Goal: Information Seeking & Learning: Learn about a topic

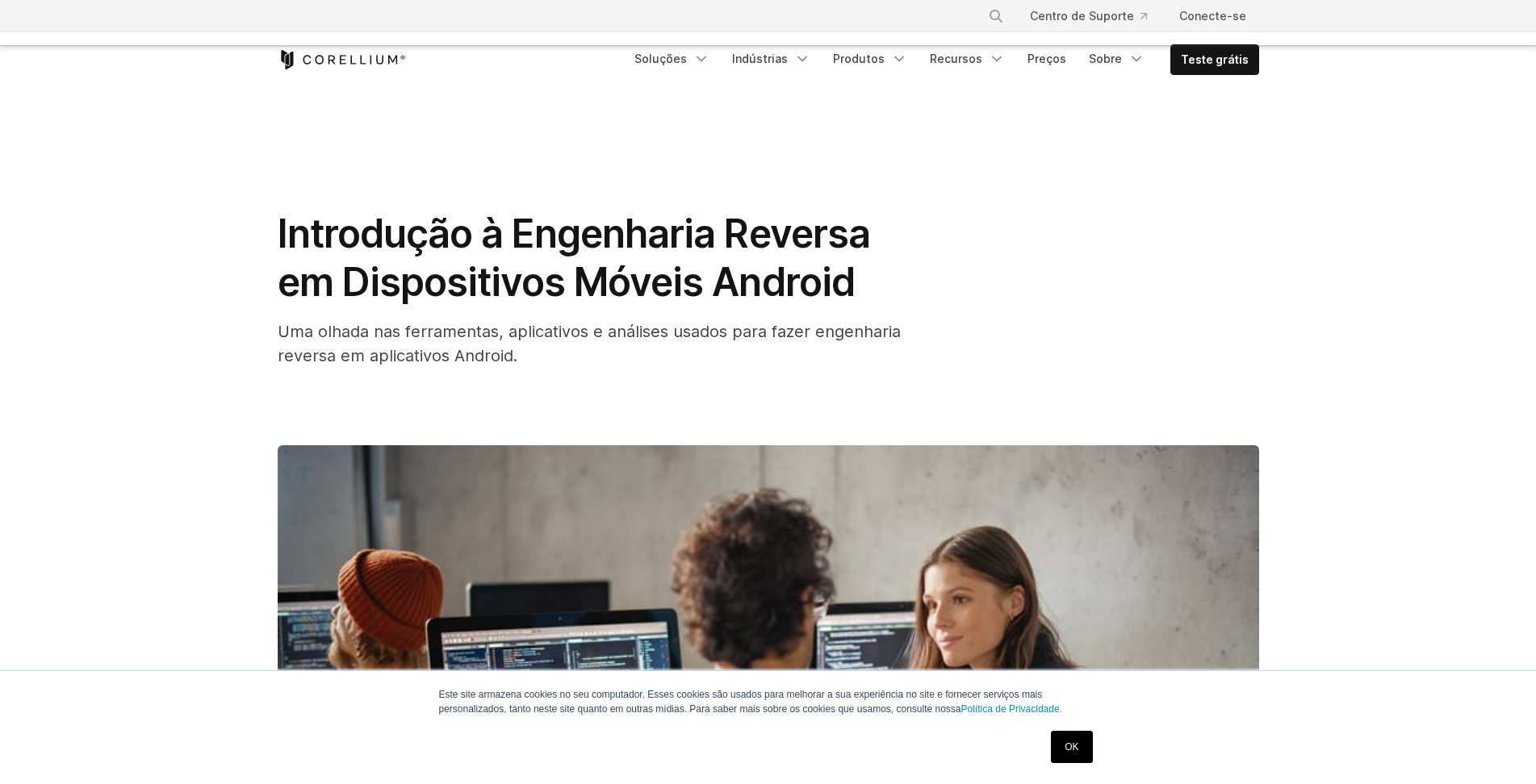
scroll to position [1810, 0]
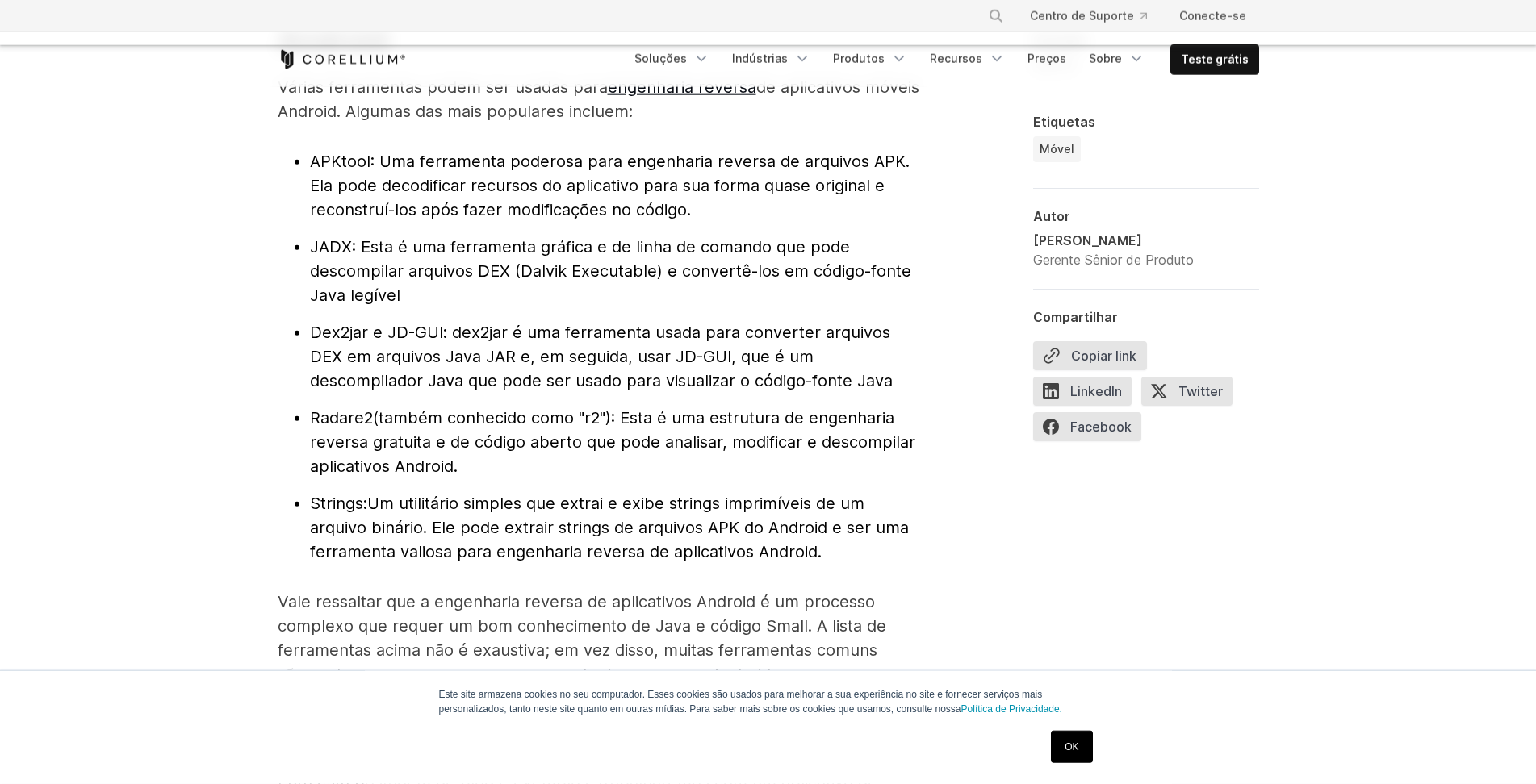
scroll to position [2056, 0]
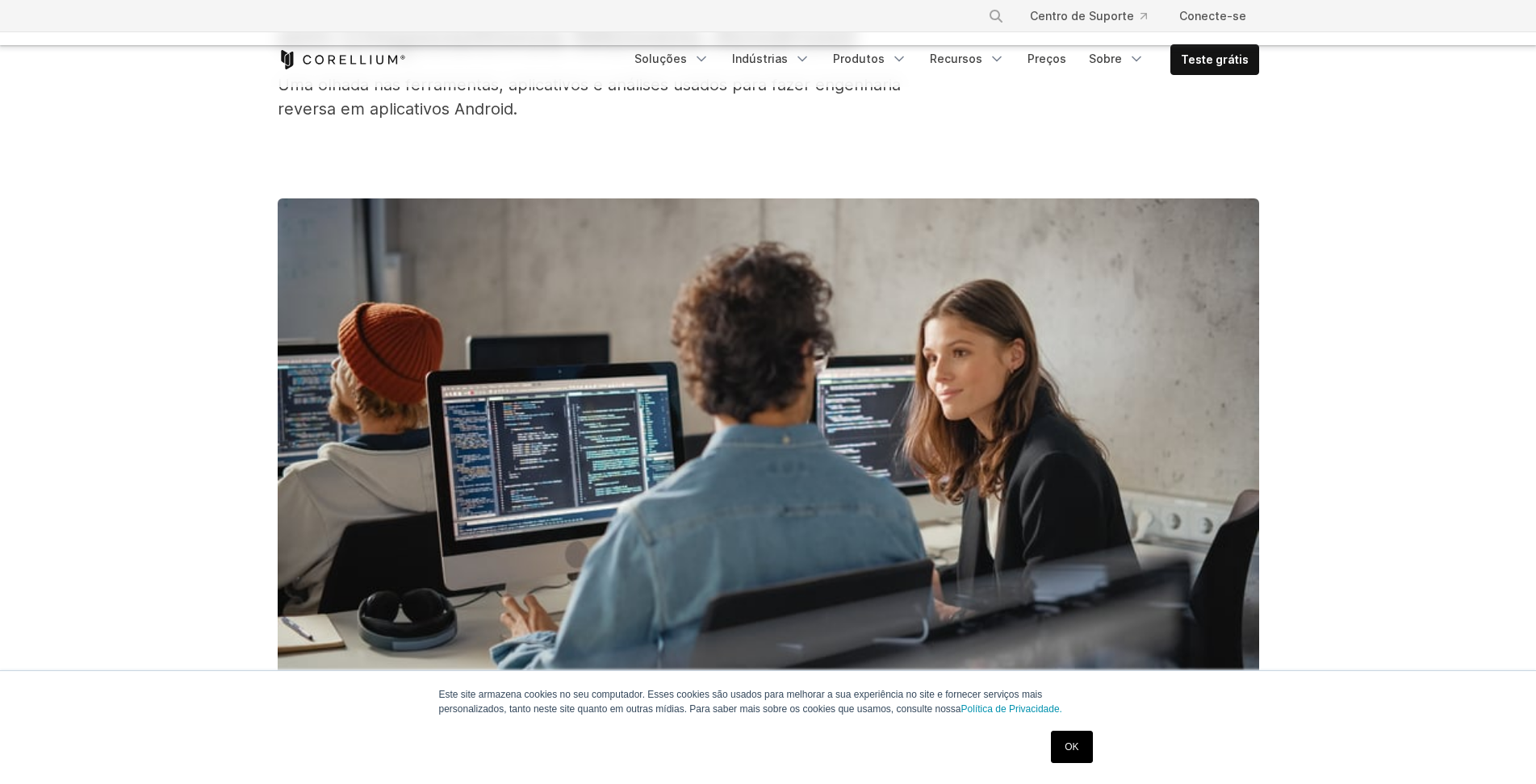
scroll to position [0, 0]
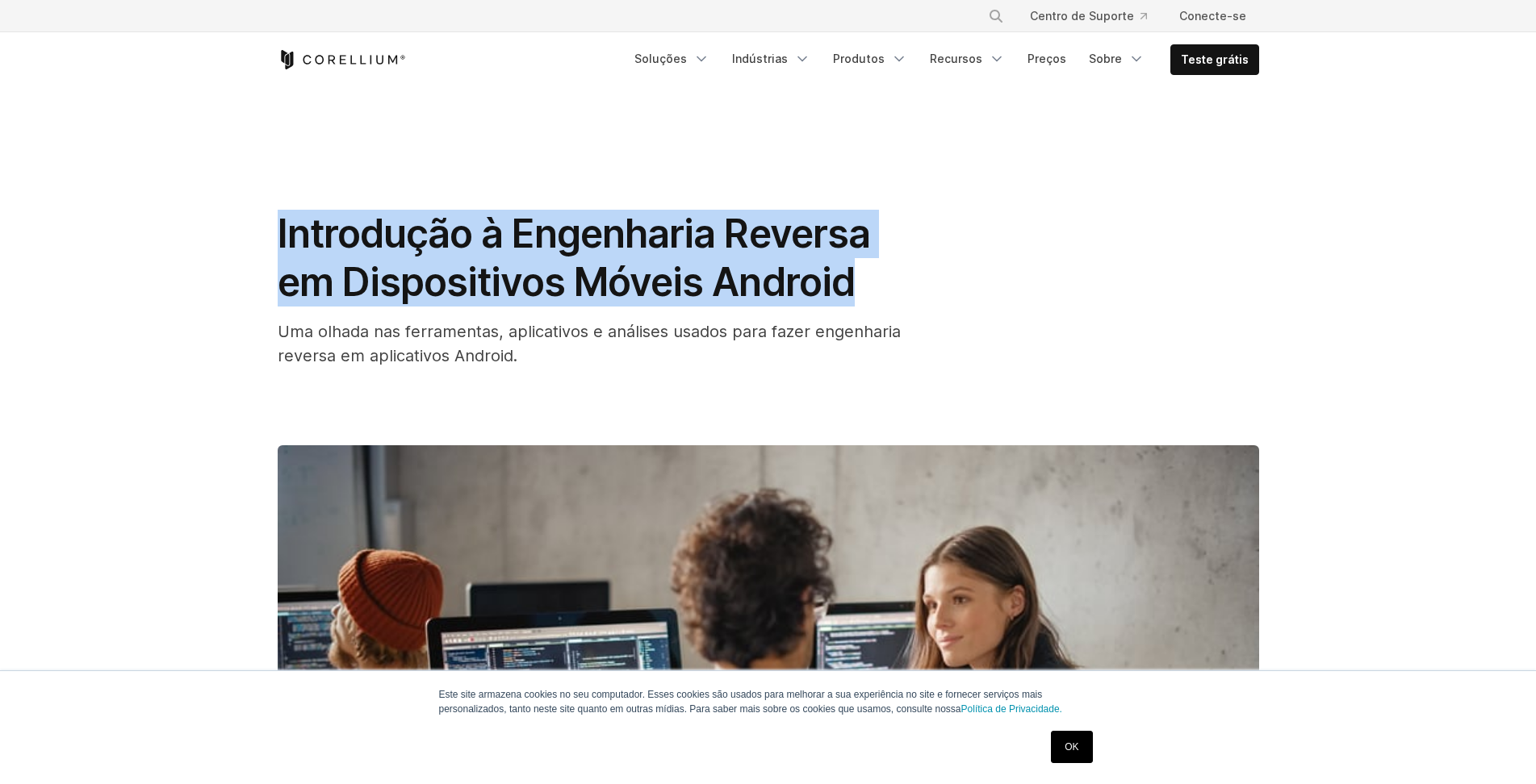
drag, startPoint x: 277, startPoint y: 229, endPoint x: 769, endPoint y: 271, distance: 493.8
click at [769, 271] on div "Introdução à Engenharia Reversa em Dispositivos Móveis Android Uma olhada nas f…" at bounding box center [768, 603] width 1033 height 942
copy font "Introdução à Engenharia Reversa em Dispositivos Móveis Android"
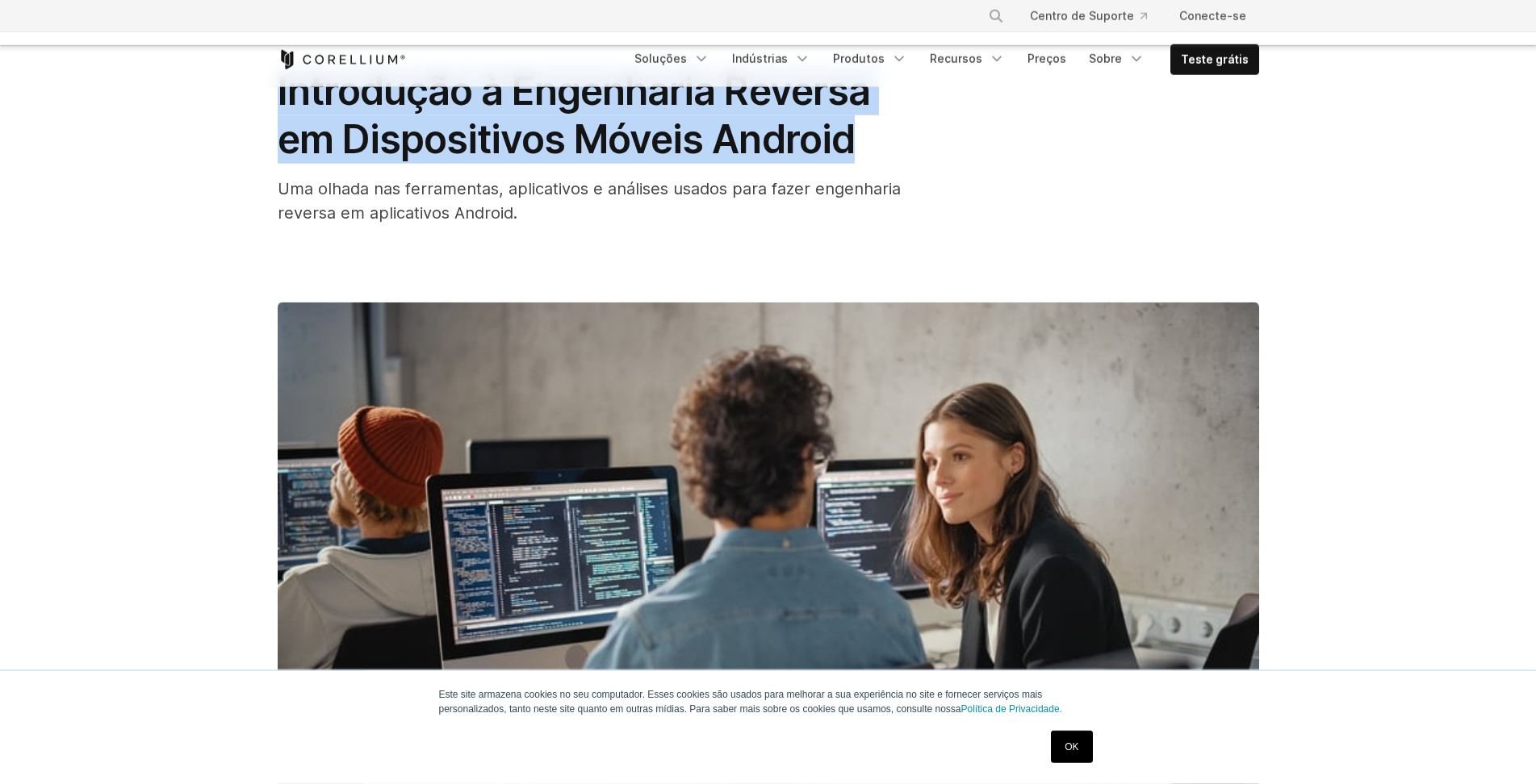
scroll to position [165, 0]
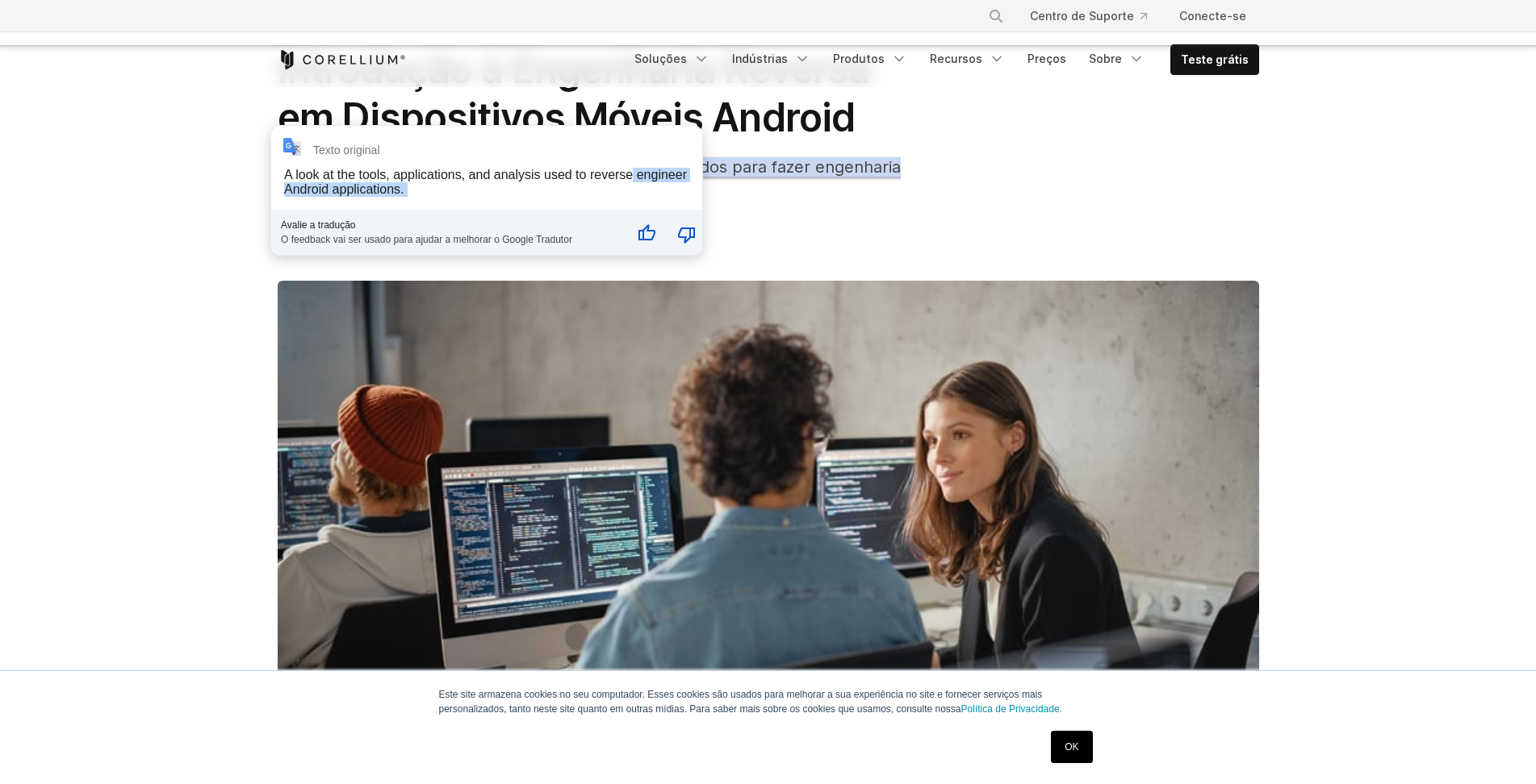
drag, startPoint x: 281, startPoint y: 161, endPoint x: 1072, endPoint y: 176, distance: 791.1
click at [634, 176] on div "**********" at bounding box center [487, 190] width 431 height 129
click at [1080, 164] on div "Introdução à Engenharia Reversa em Dispositivos Móveis Android Uma olhada nas f…" at bounding box center [768, 124] width 981 height 158
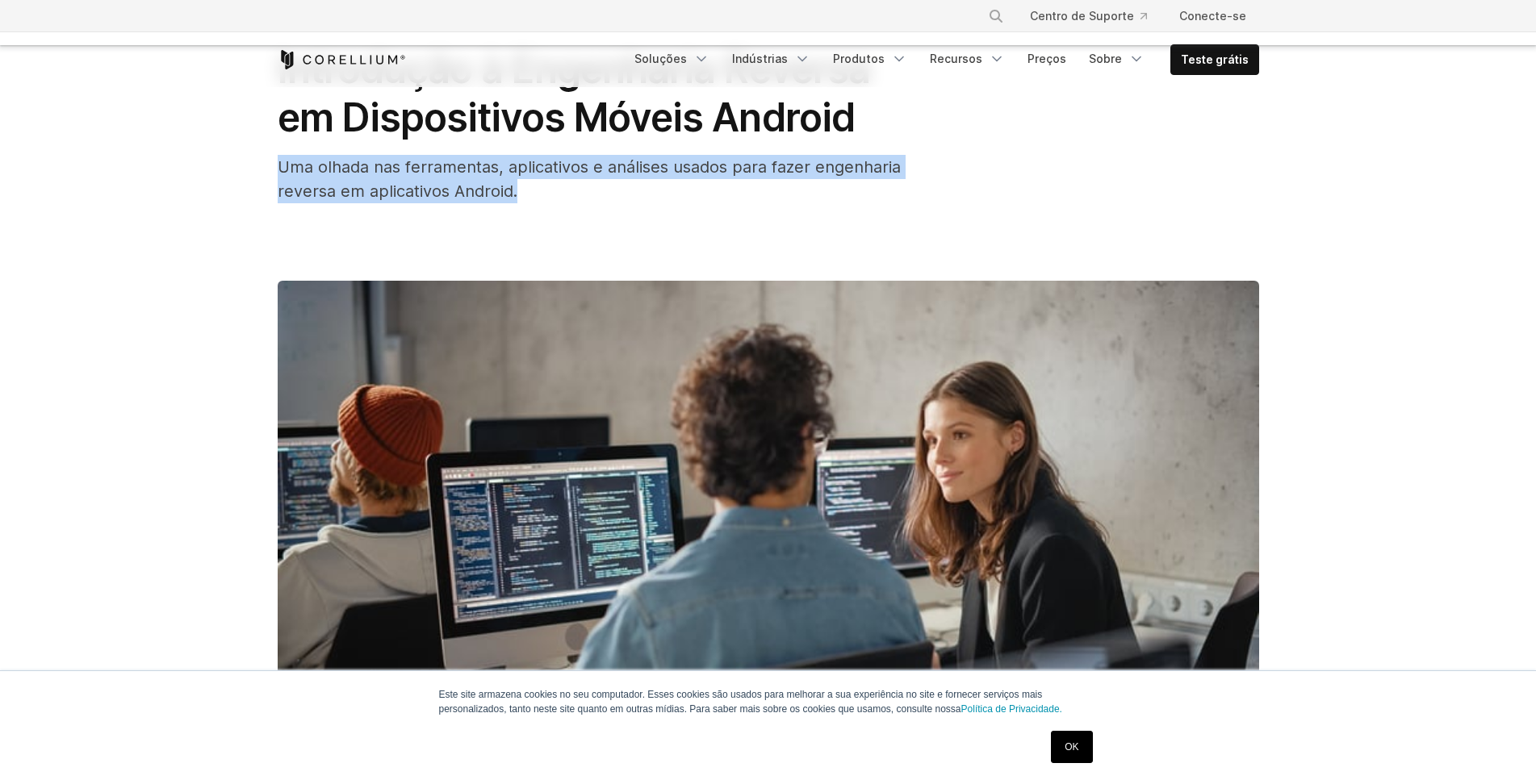
drag, startPoint x: 280, startPoint y: 166, endPoint x: 515, endPoint y: 191, distance: 236.3
click at [515, 191] on font "Uma olhada nas ferramentas, aplicativos e análises usados ​​para fazer engenhar…" at bounding box center [589, 179] width 622 height 43
copy font "Uma olhada nas ferramentas, aplicativos e análises usados ​​para fazer engenhar…"
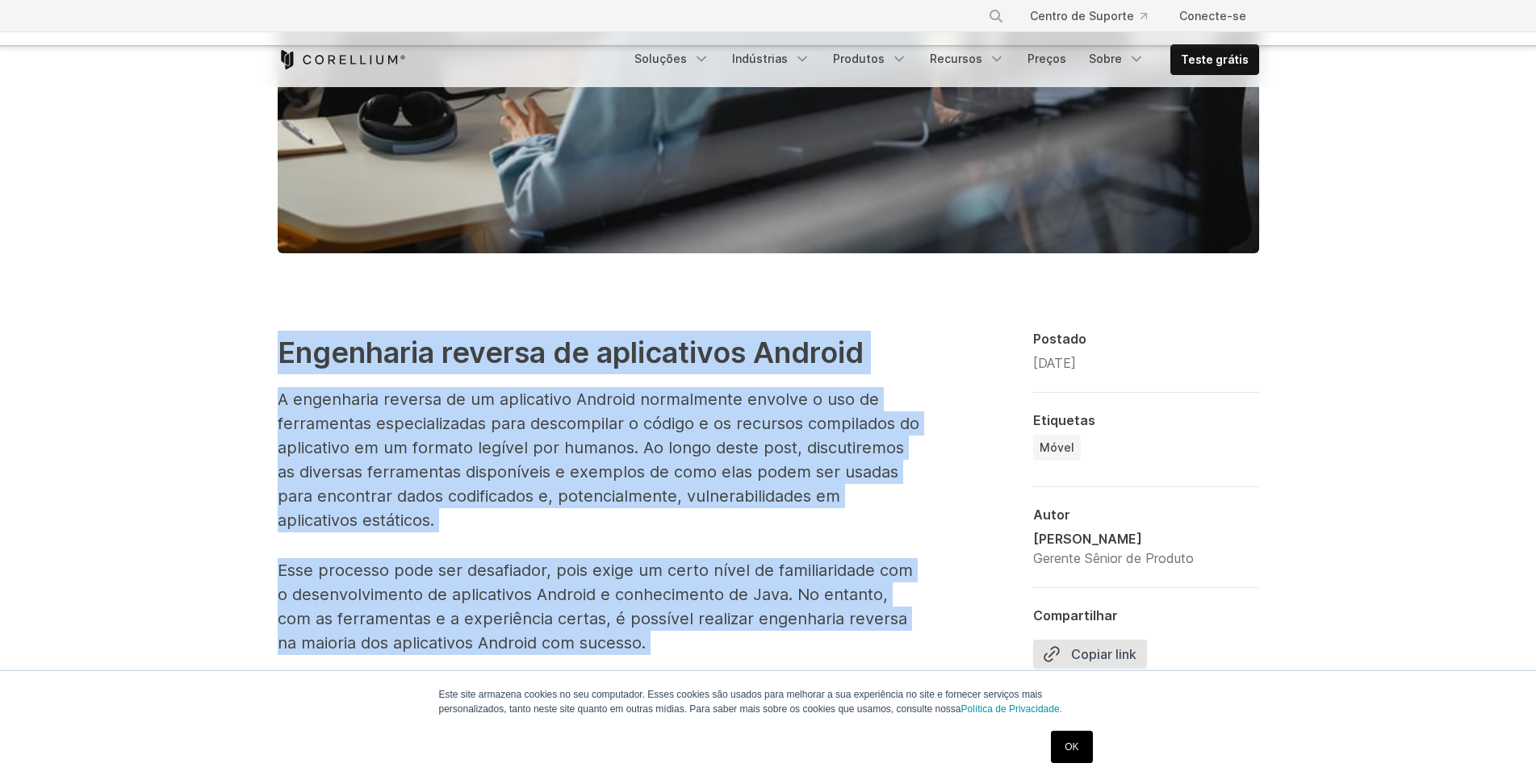
scroll to position [744, 0]
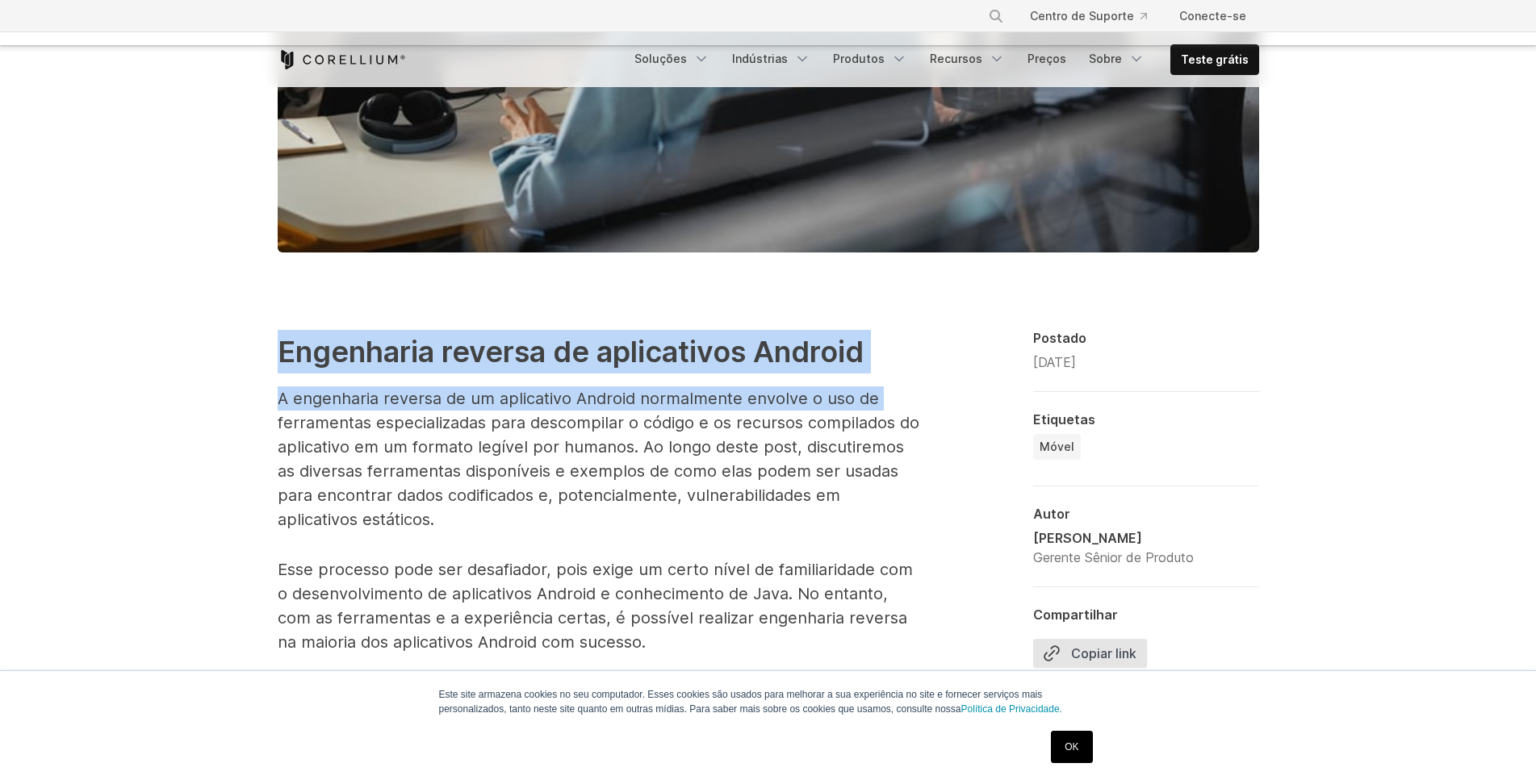
drag, startPoint x: 279, startPoint y: 352, endPoint x: 243, endPoint y: 429, distance: 85.0
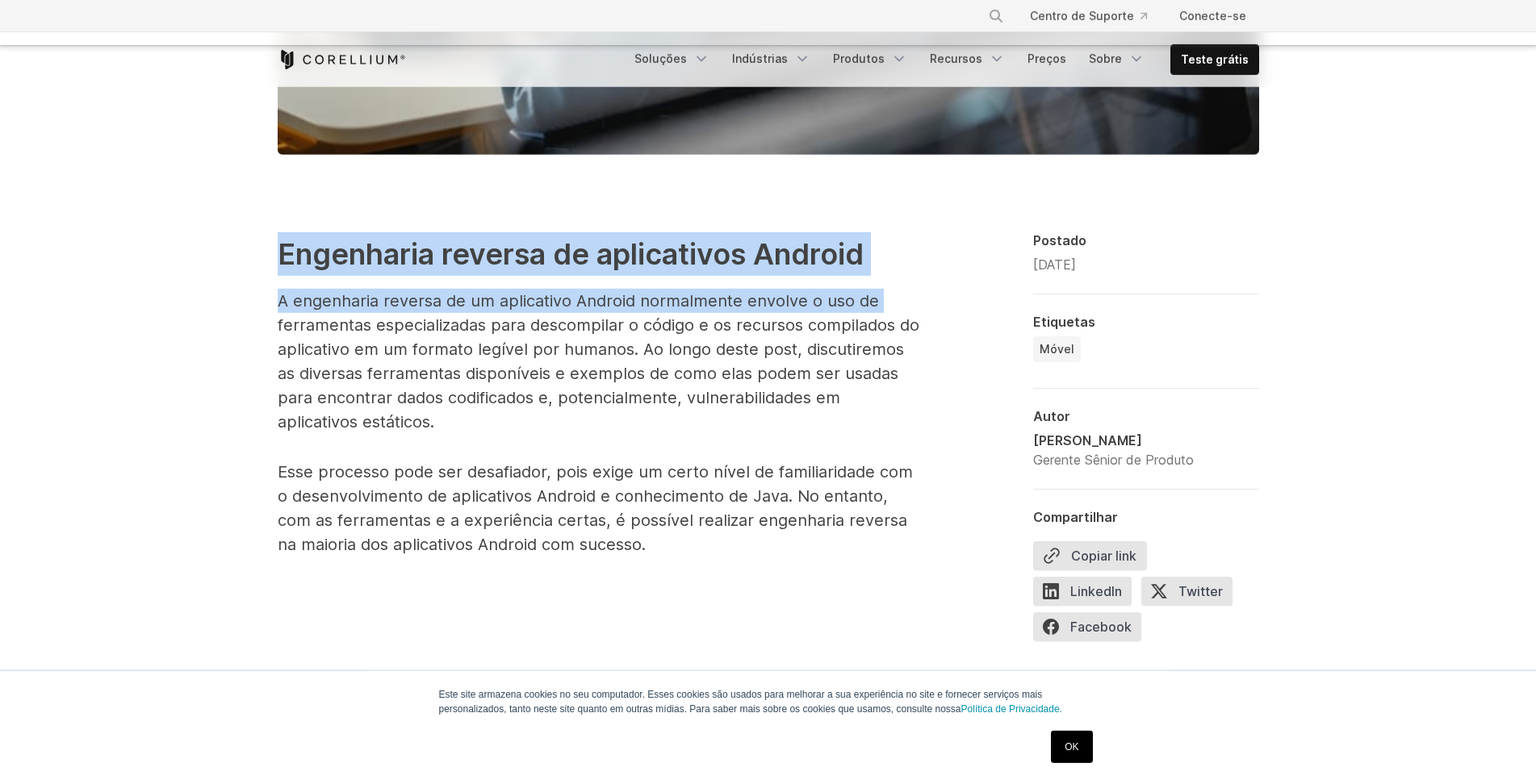
scroll to position [909, 0]
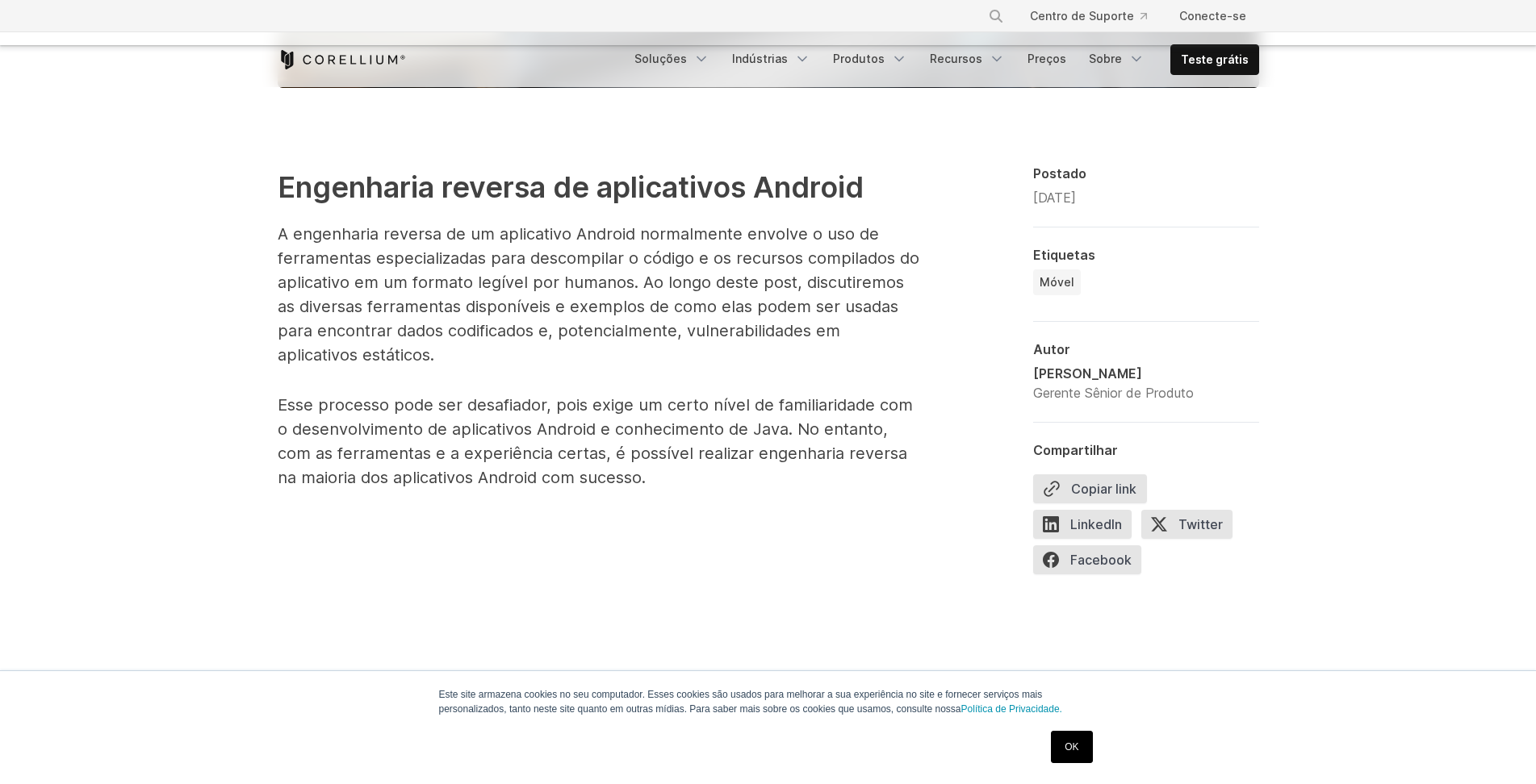
click at [545, 283] on font "A engenharia reversa de um aplicativo Android normalmente envolve o uso de ferr…" at bounding box center [598, 294] width 641 height 140
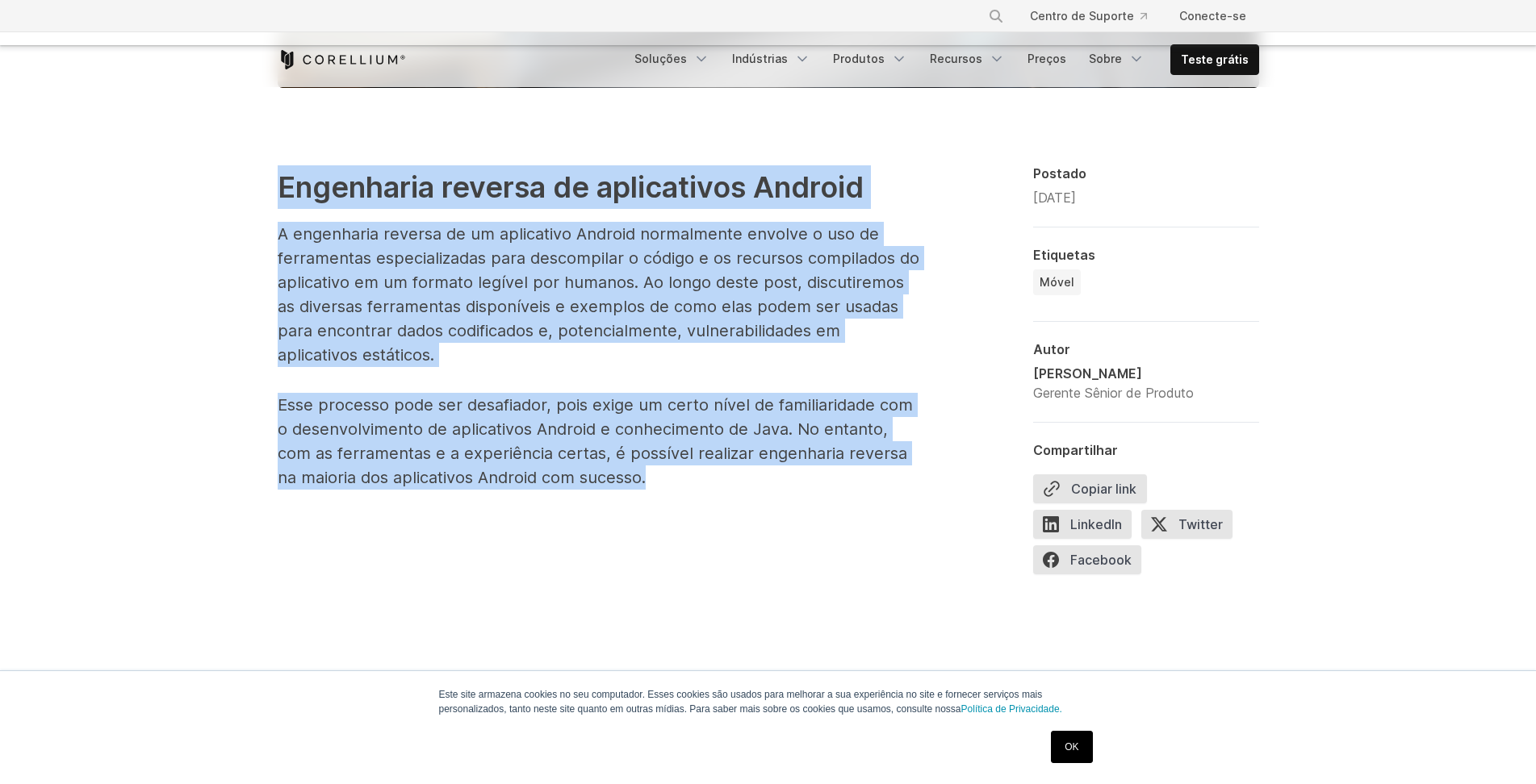
drag, startPoint x: 282, startPoint y: 184, endPoint x: 625, endPoint y: 488, distance: 458.3
copy span "Engenharia reversa de aplicativos Android A engenharia reversa de um aplicativo…"
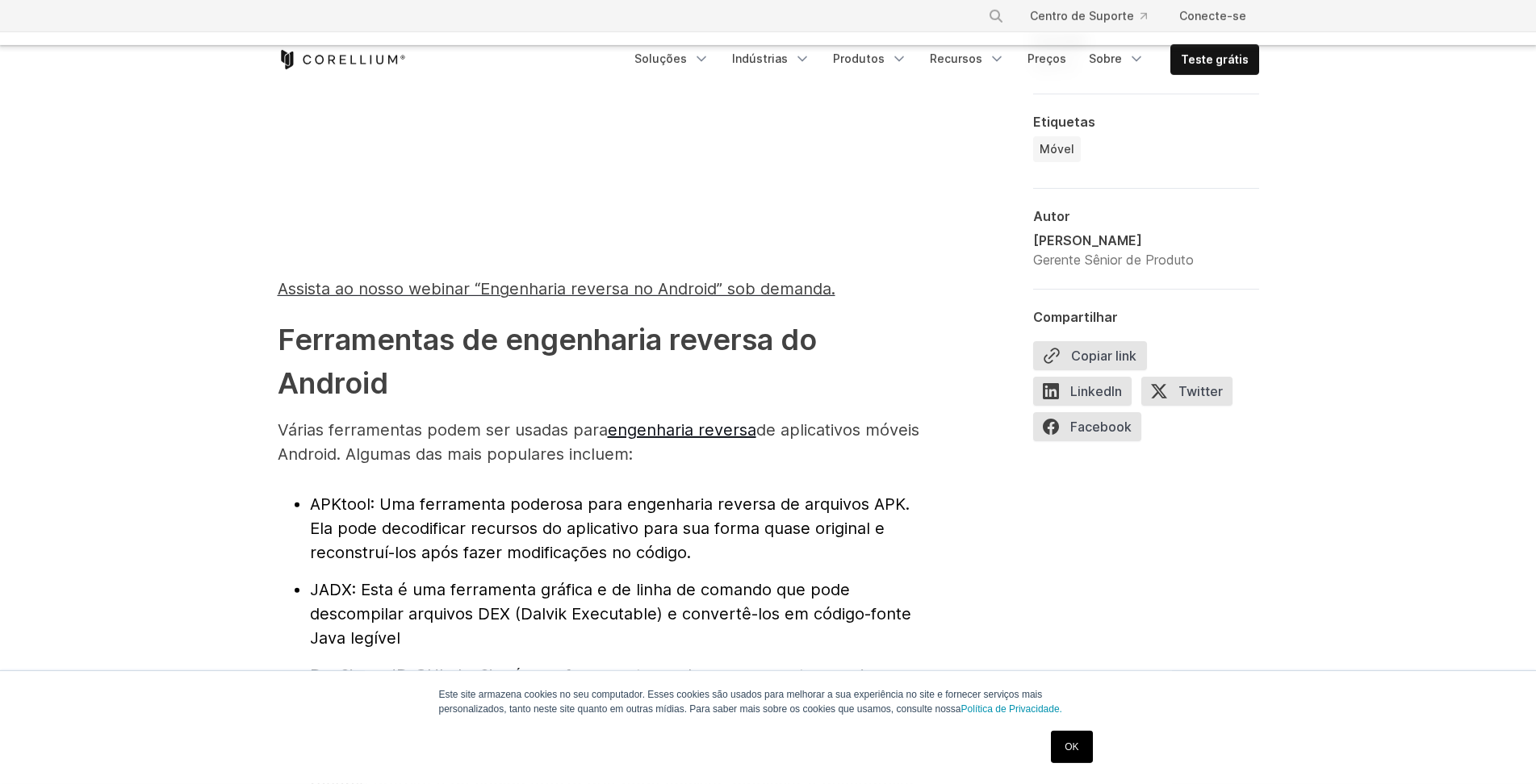
scroll to position [1649, 0]
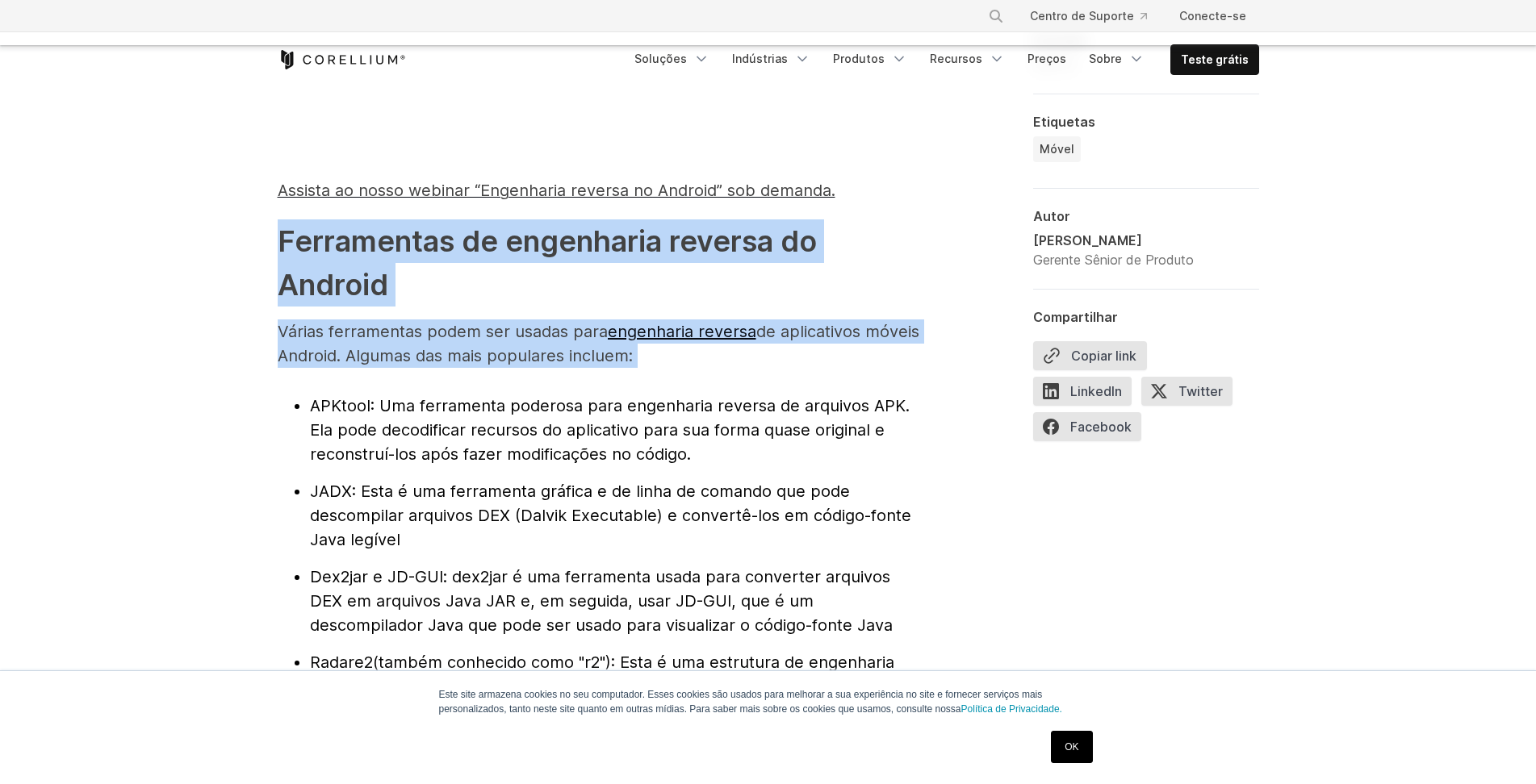
drag, startPoint x: 279, startPoint y: 241, endPoint x: 110, endPoint y: 362, distance: 207.9
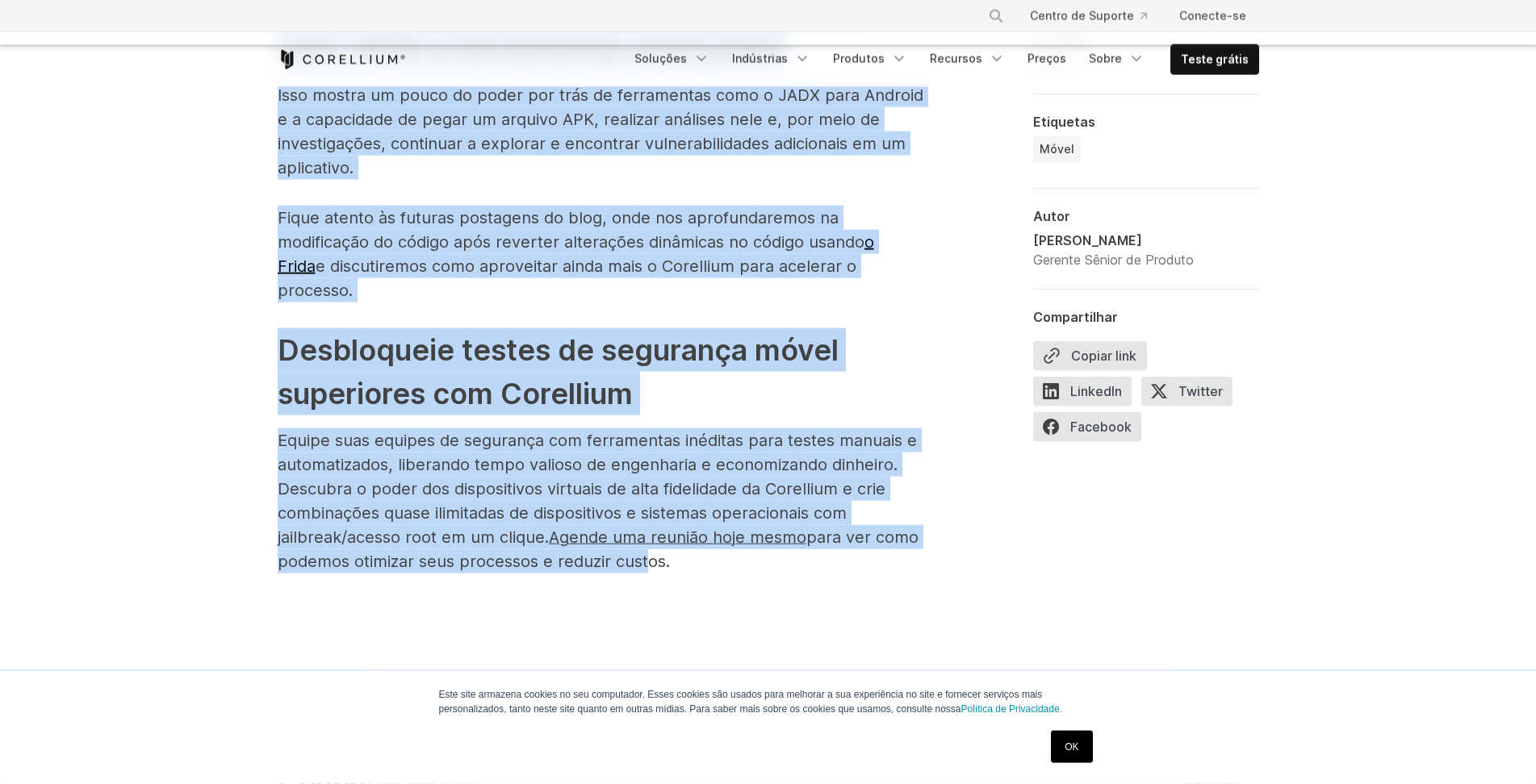
scroll to position [8724, 0]
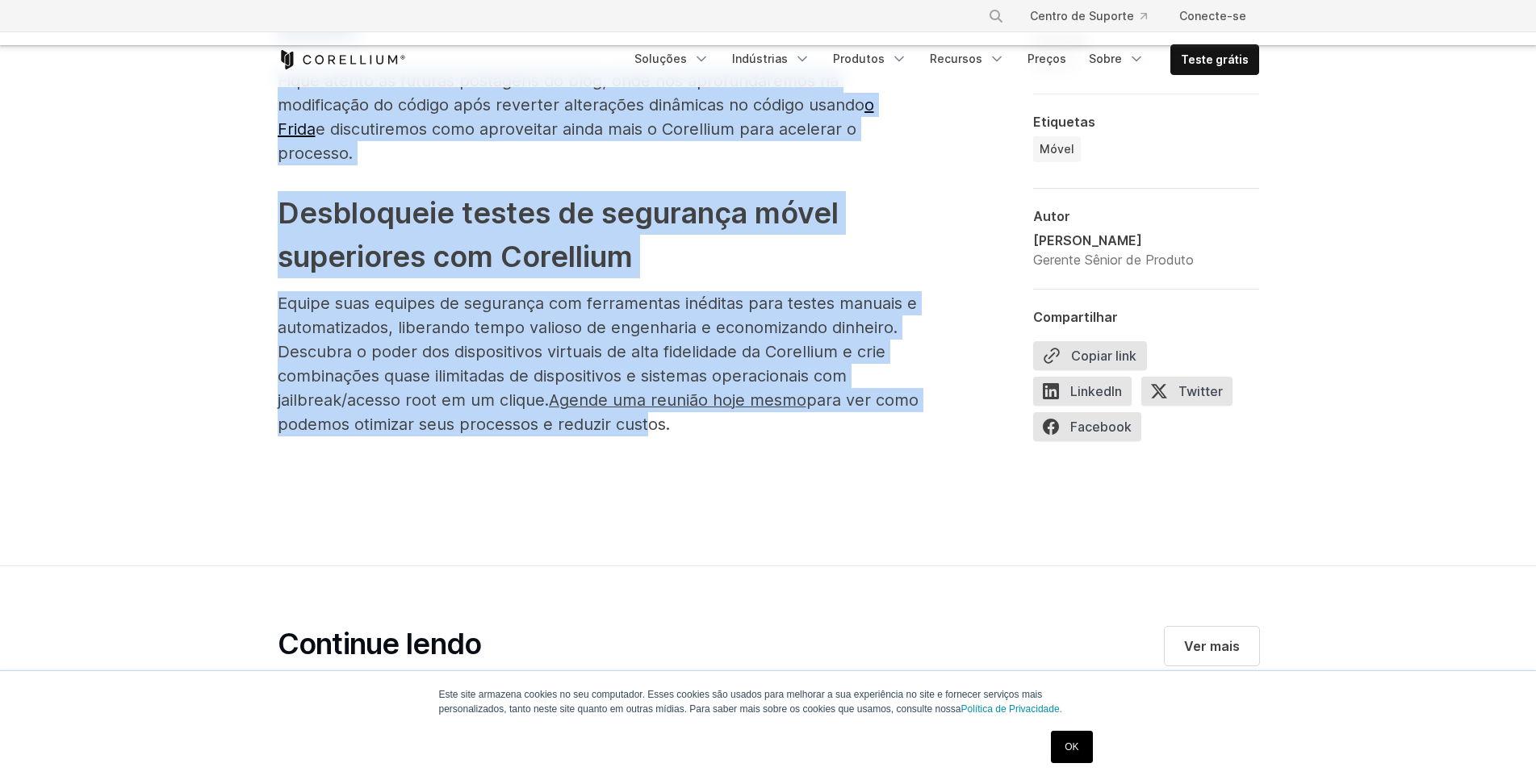
drag, startPoint x: 279, startPoint y: 162, endPoint x: 689, endPoint y: 330, distance: 443.1
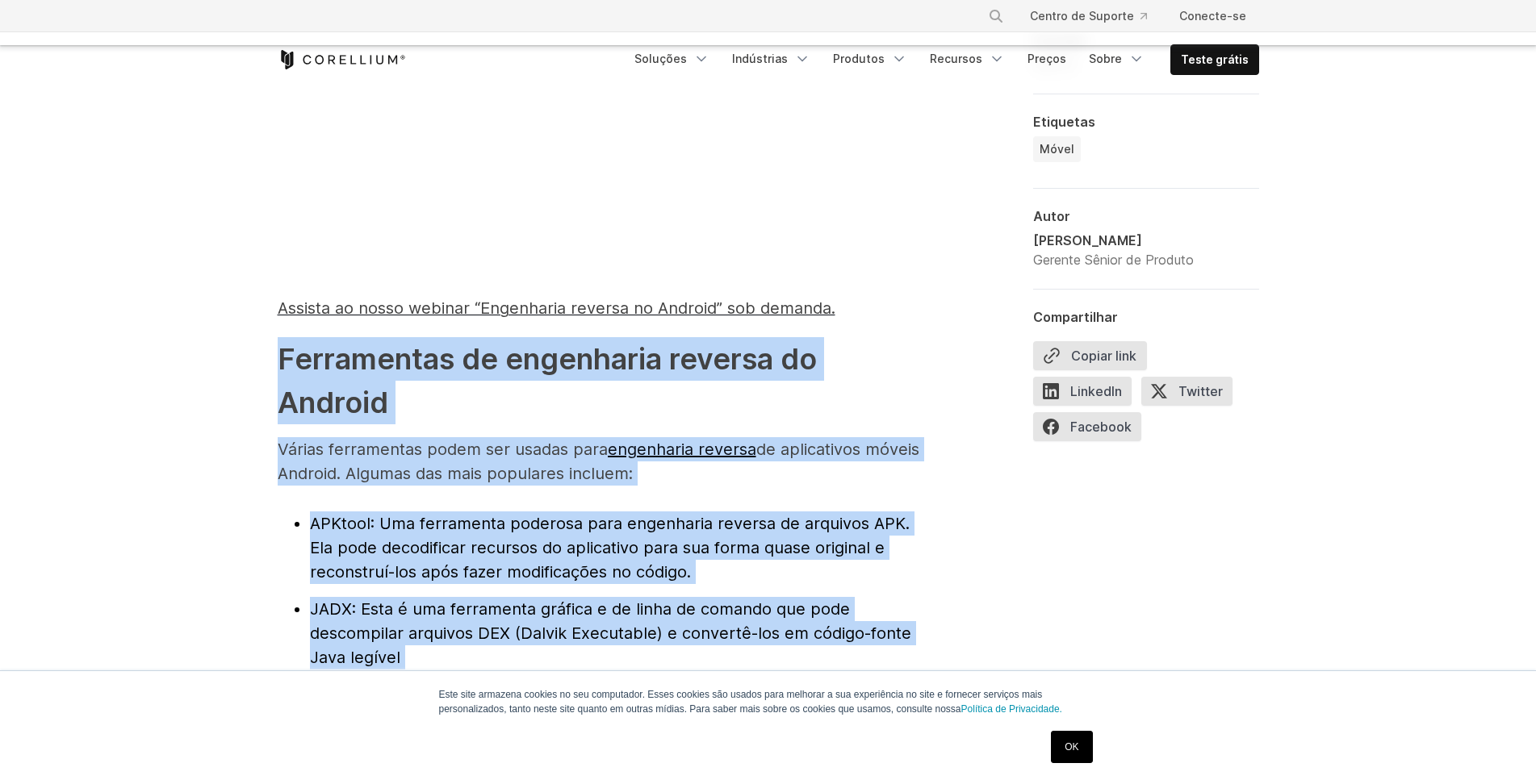
scroll to position [1861, 0]
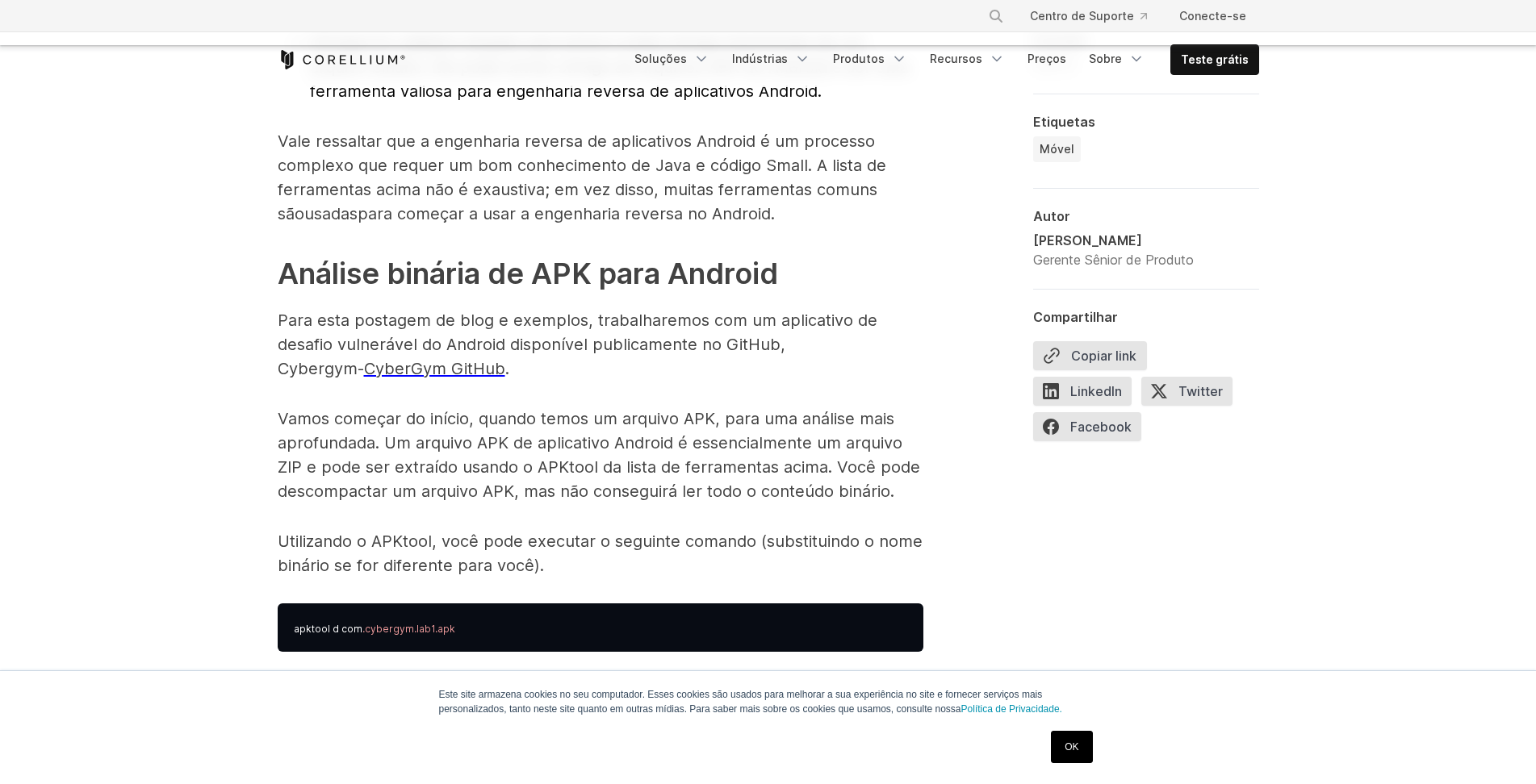
scroll to position [2437, 0]
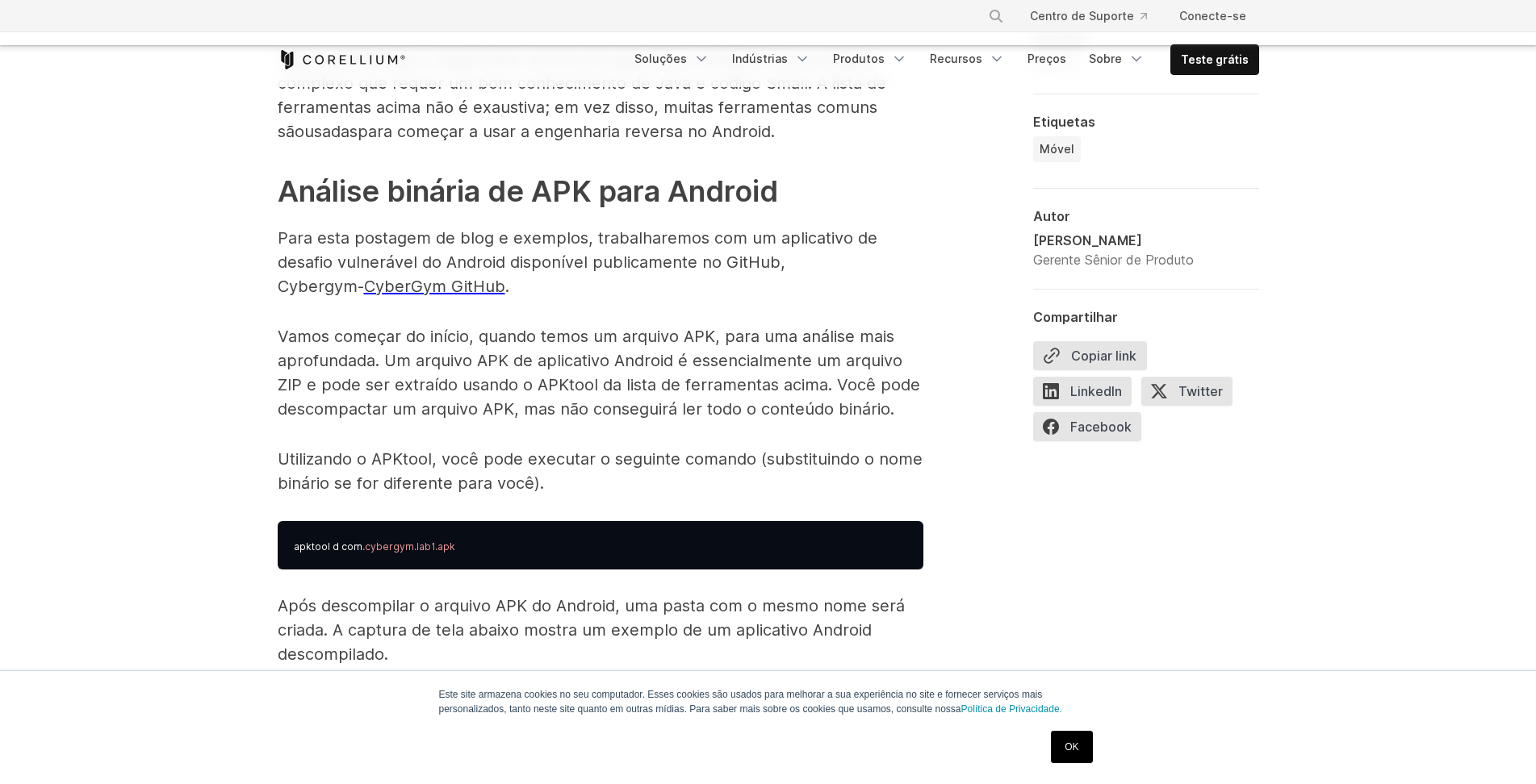
click at [287, 521] on pre "apktool d com .cybergym.lab1.apk" at bounding box center [600, 545] width 645 height 48
drag, startPoint x: 263, startPoint y: 473, endPoint x: 374, endPoint y: 516, distance: 119.0
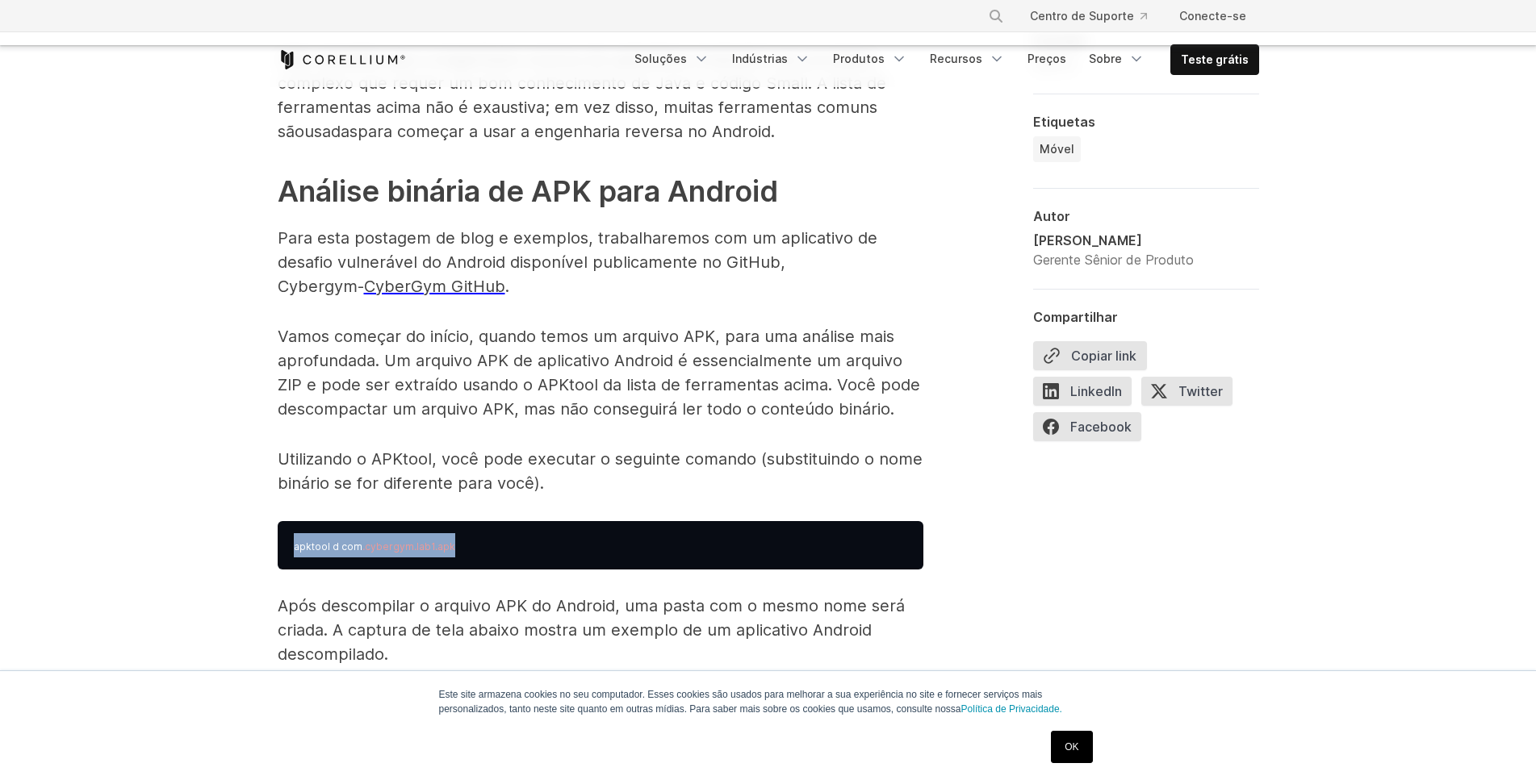
drag, startPoint x: 292, startPoint y: 504, endPoint x: 451, endPoint y: 516, distance: 159.5
click at [452, 521] on pre "apktool d com .cybergym.lab1.apk" at bounding box center [600, 545] width 645 height 48
copy pre "apktool d com .cybergym.lab1.apk"
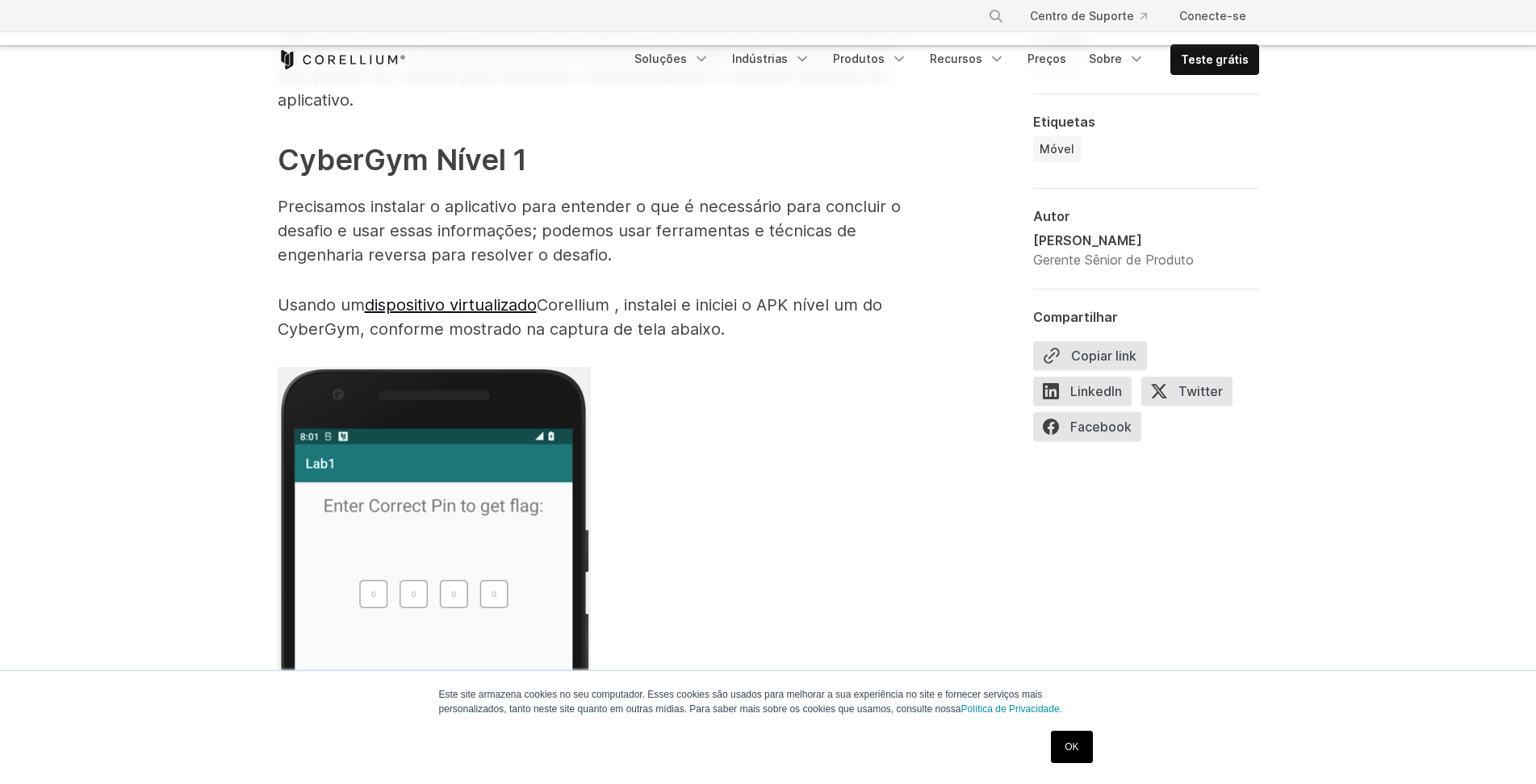
scroll to position [2848, 0]
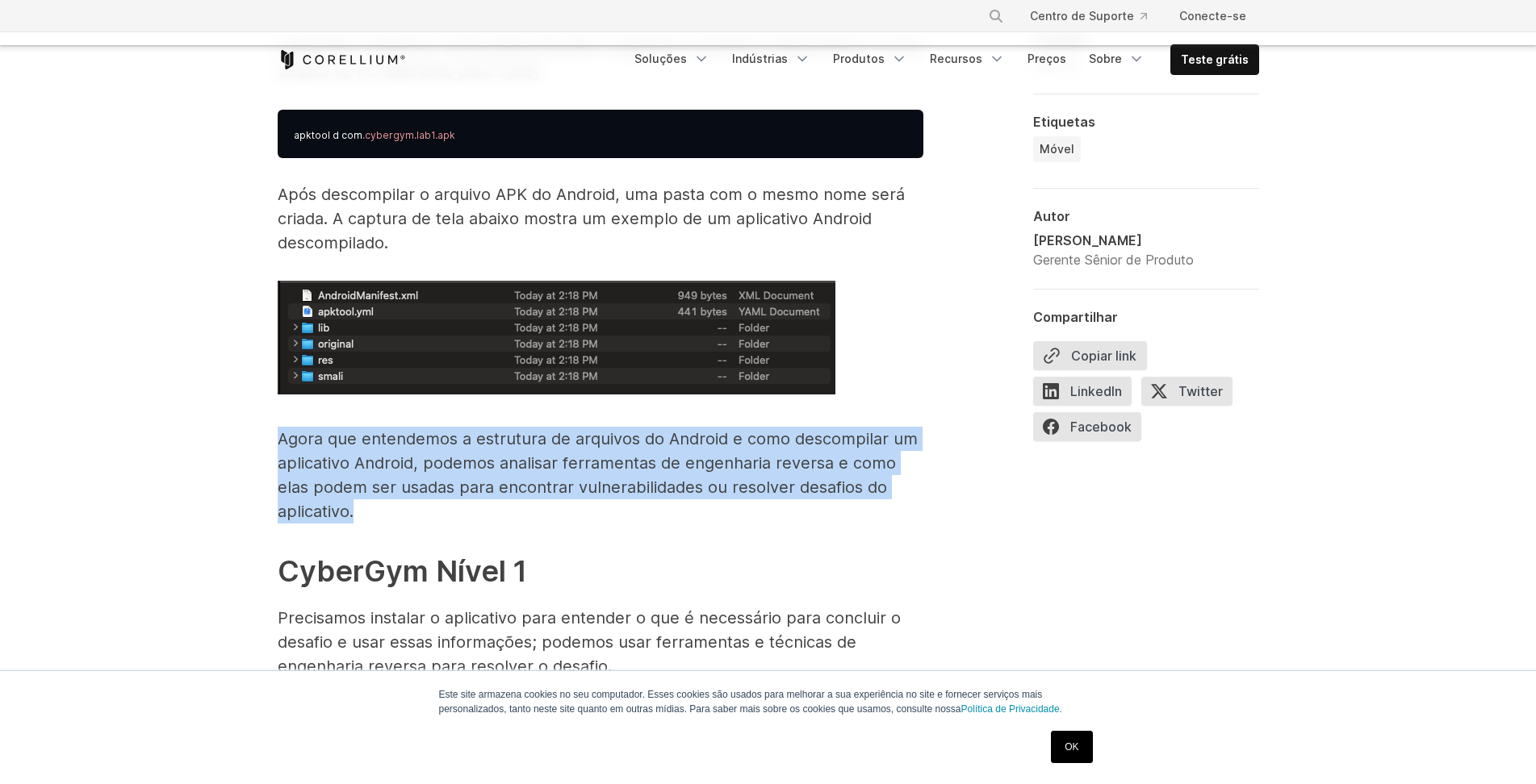
drag, startPoint x: 279, startPoint y: 393, endPoint x: 377, endPoint y: 477, distance: 129.1
click at [377, 477] on p "Agora que entendemos a estrutura de arquivos do Android e como descompilar um a…" at bounding box center [600, 474] width 645 height 97
copy font "Agora que entendemos a estrutura de arquivos do Android e como descompilar um a…"
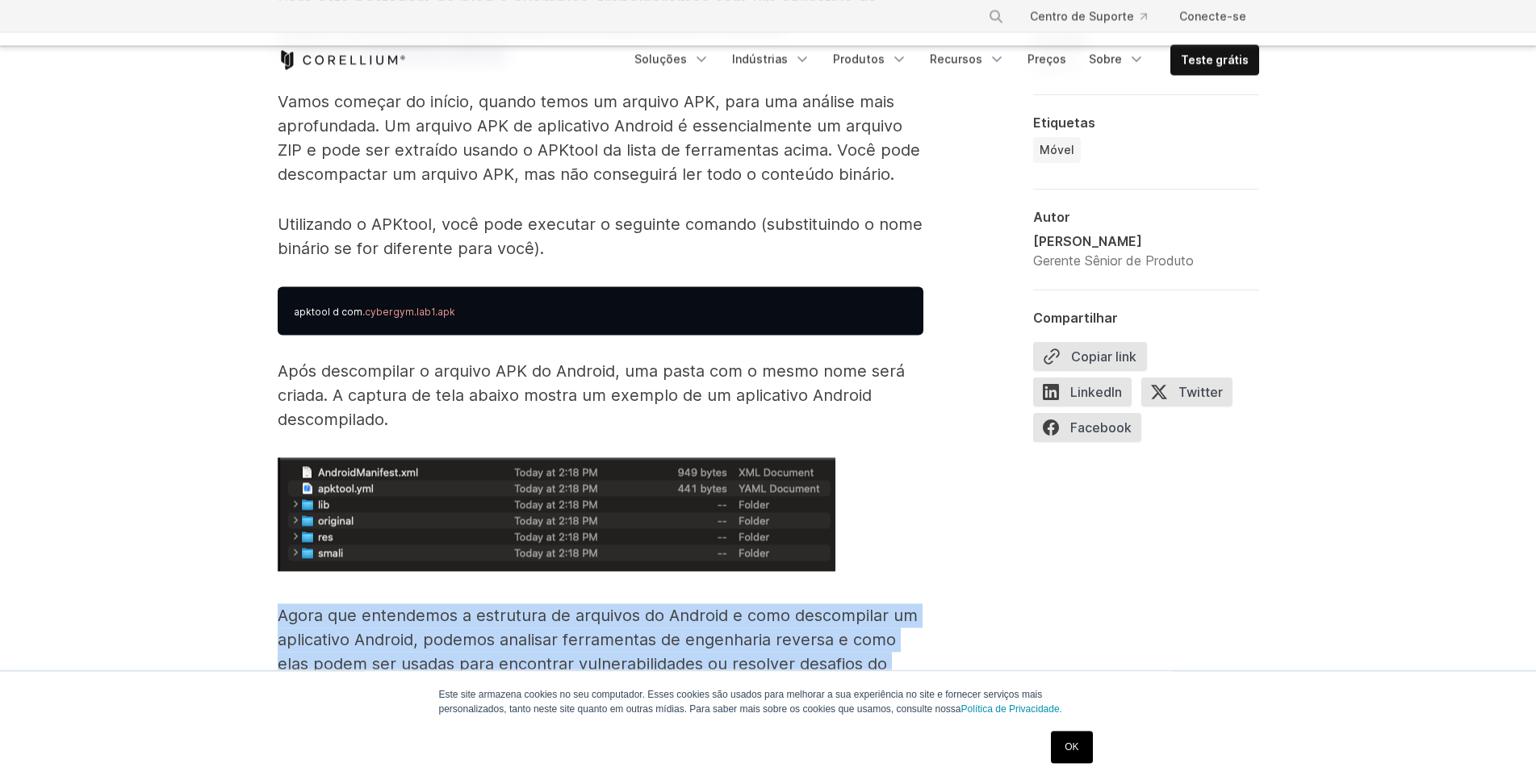
scroll to position [2683, 0]
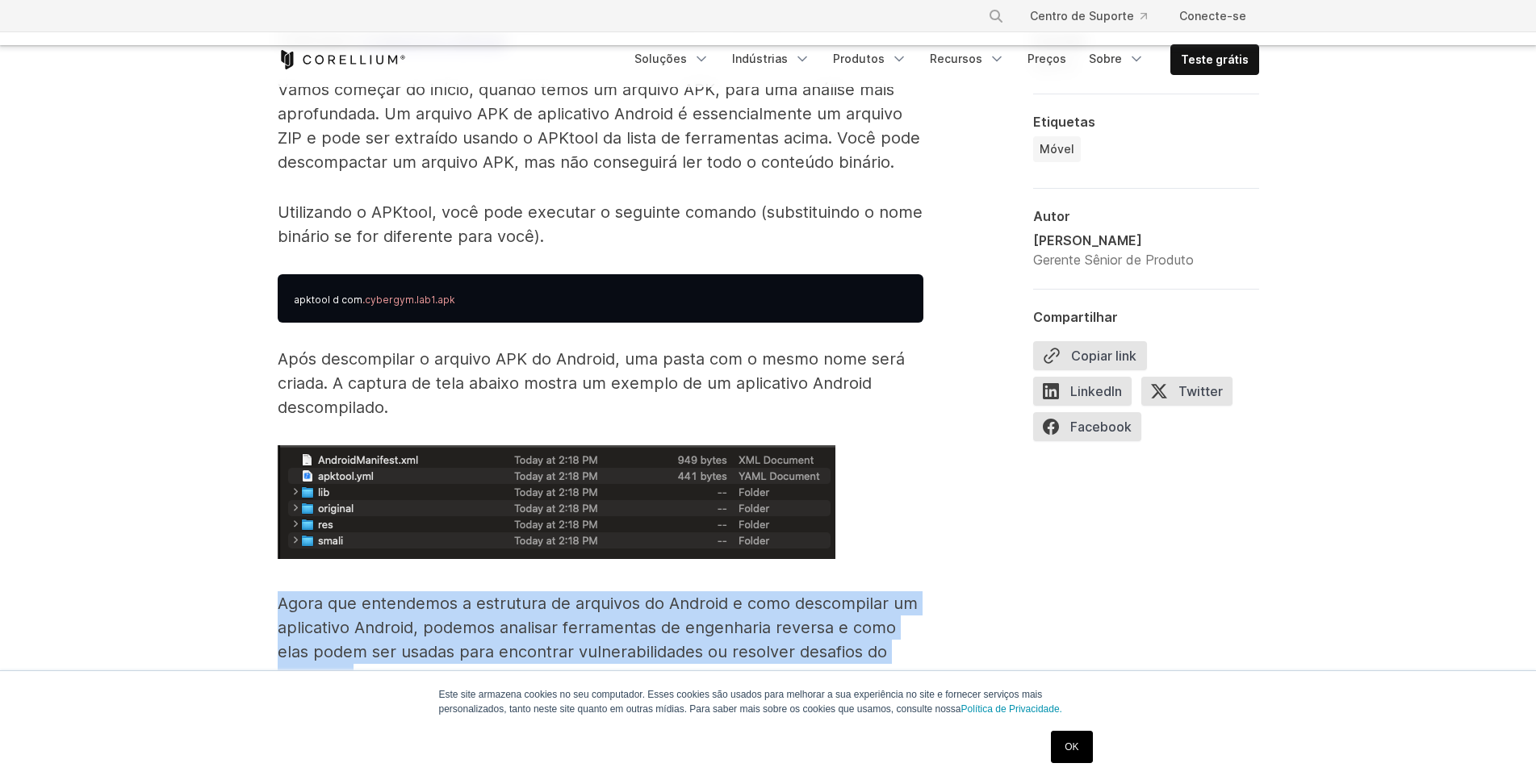
click at [298, 445] on img at bounding box center [557, 502] width 558 height 114
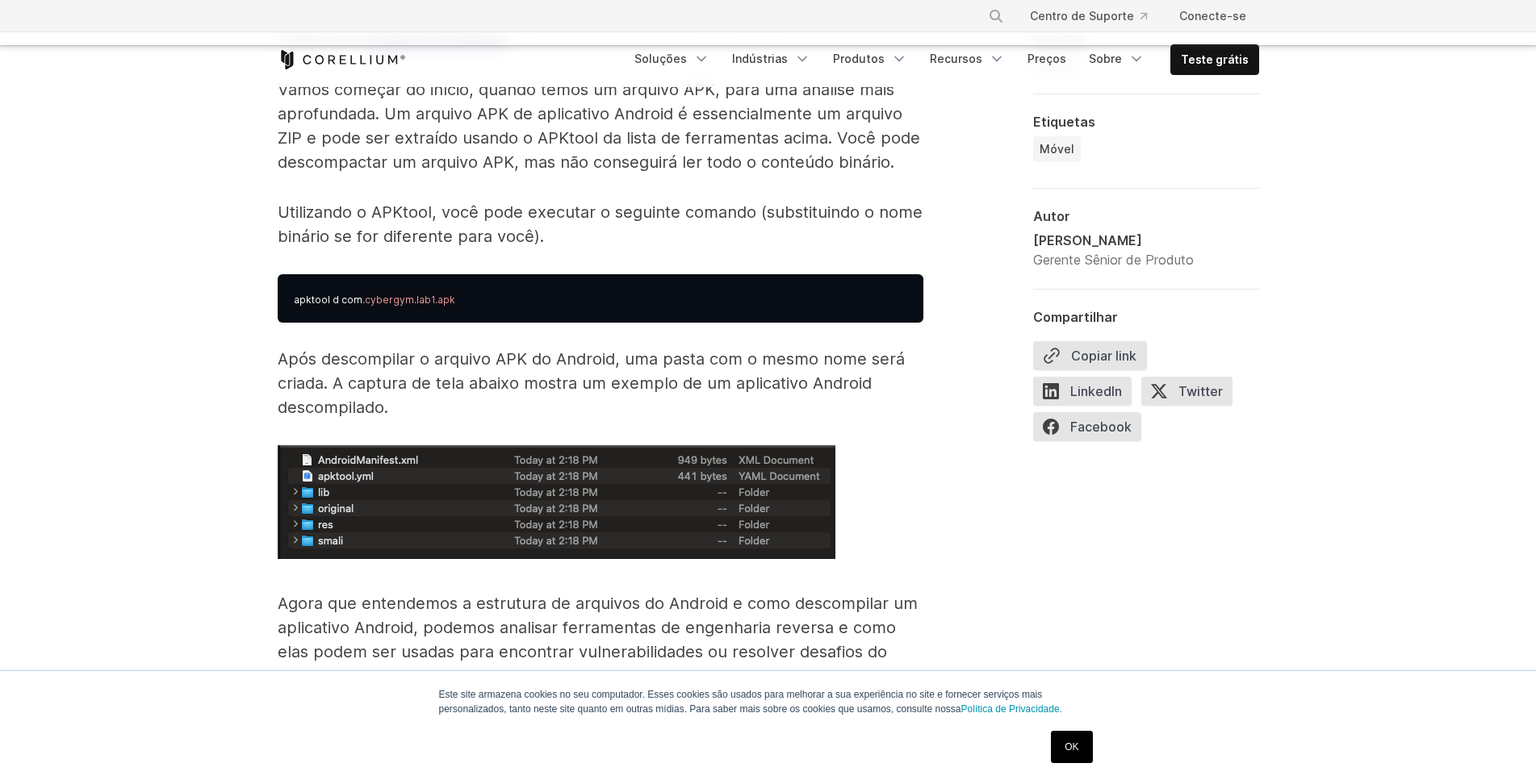
drag, startPoint x: 267, startPoint y: 397, endPoint x: 349, endPoint y: 448, distance: 96.6
click at [286, 780] on div "Este site armazena cookies no seu computador. Esses cookies são usados ​​para m…" at bounding box center [768, 727] width 1536 height 114
